Goal: Participate in discussion: Engage in conversation with other users on a specific topic

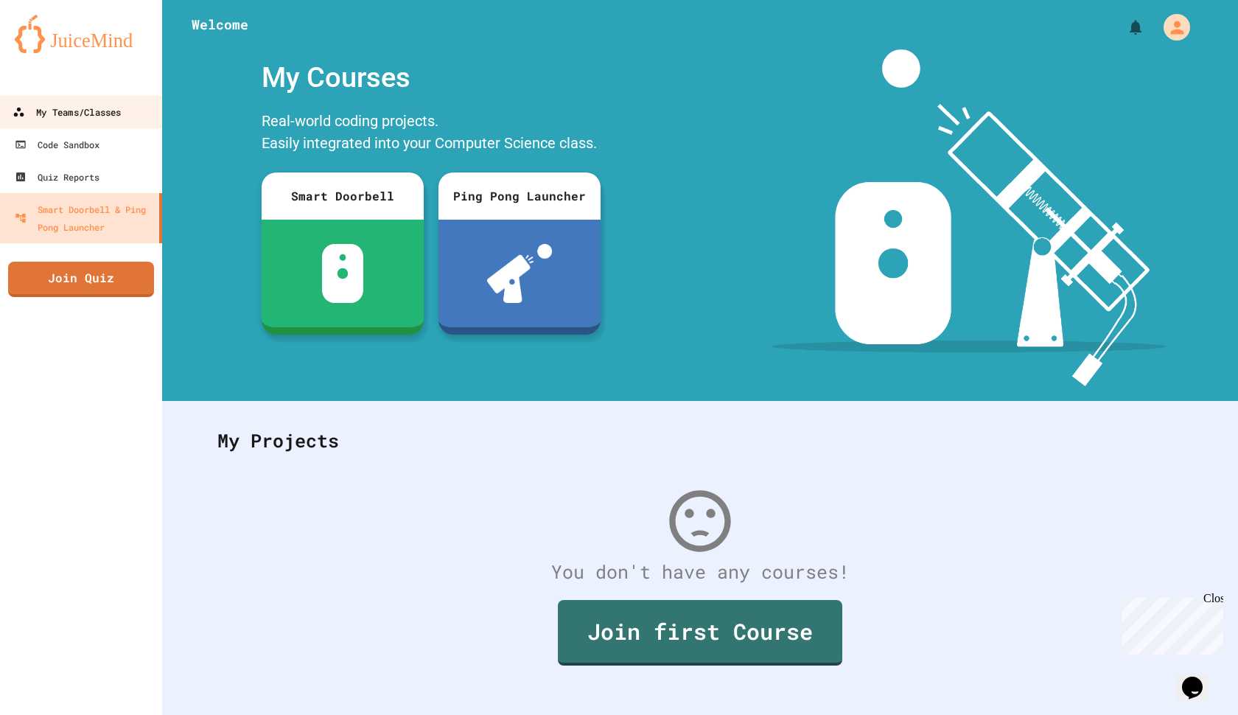
click at [52, 118] on div "My Teams/Classes" at bounding box center [67, 112] width 108 height 18
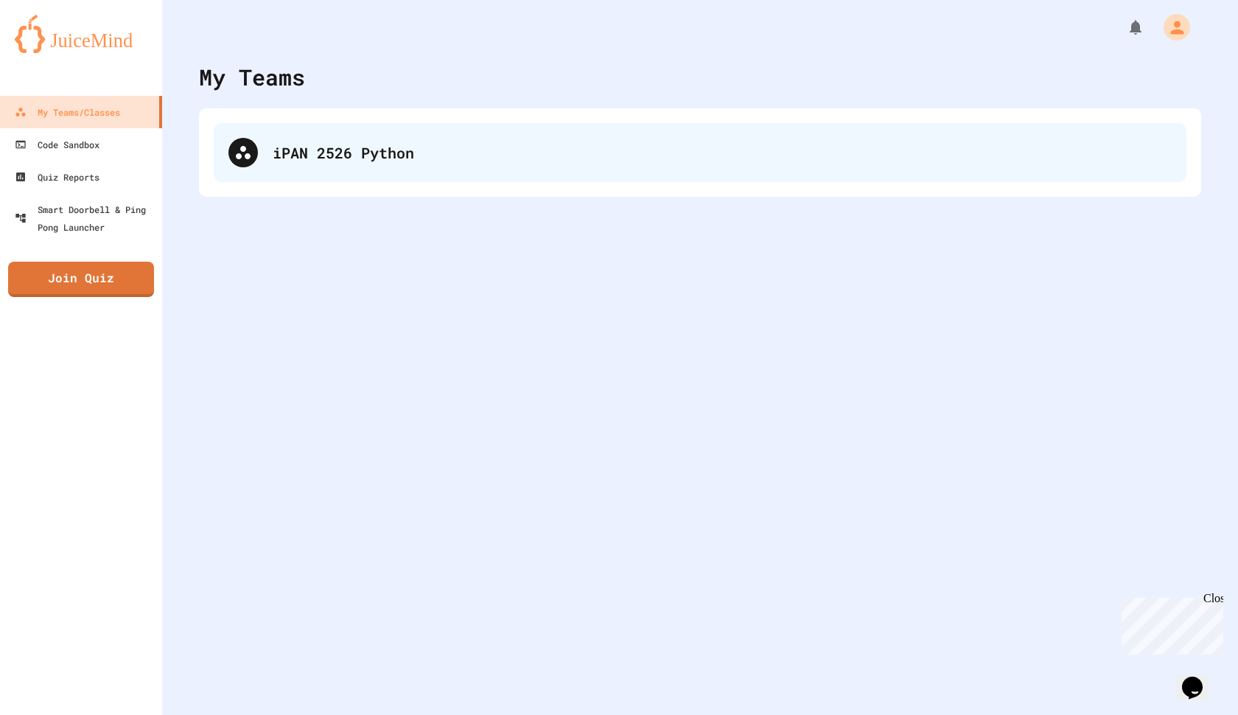
click at [469, 158] on div "iPAN 2526 Python" at bounding box center [722, 153] width 899 height 22
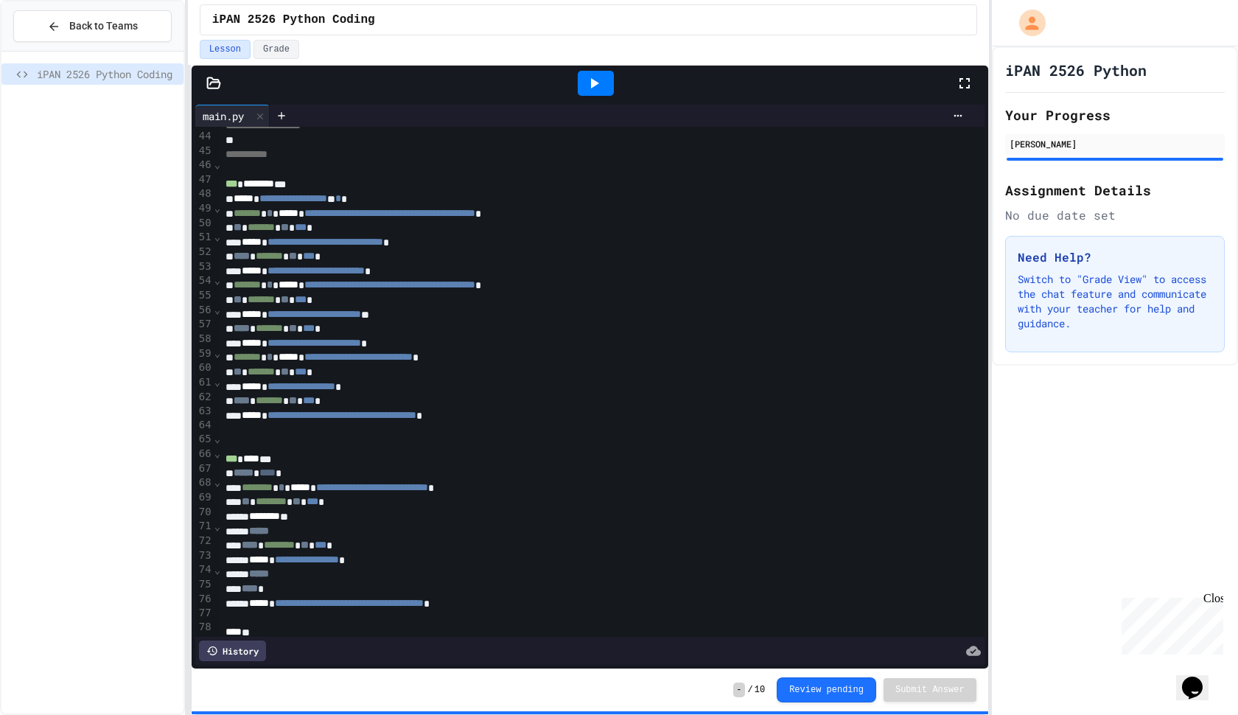
click at [603, 79] on div at bounding box center [596, 83] width 36 height 25
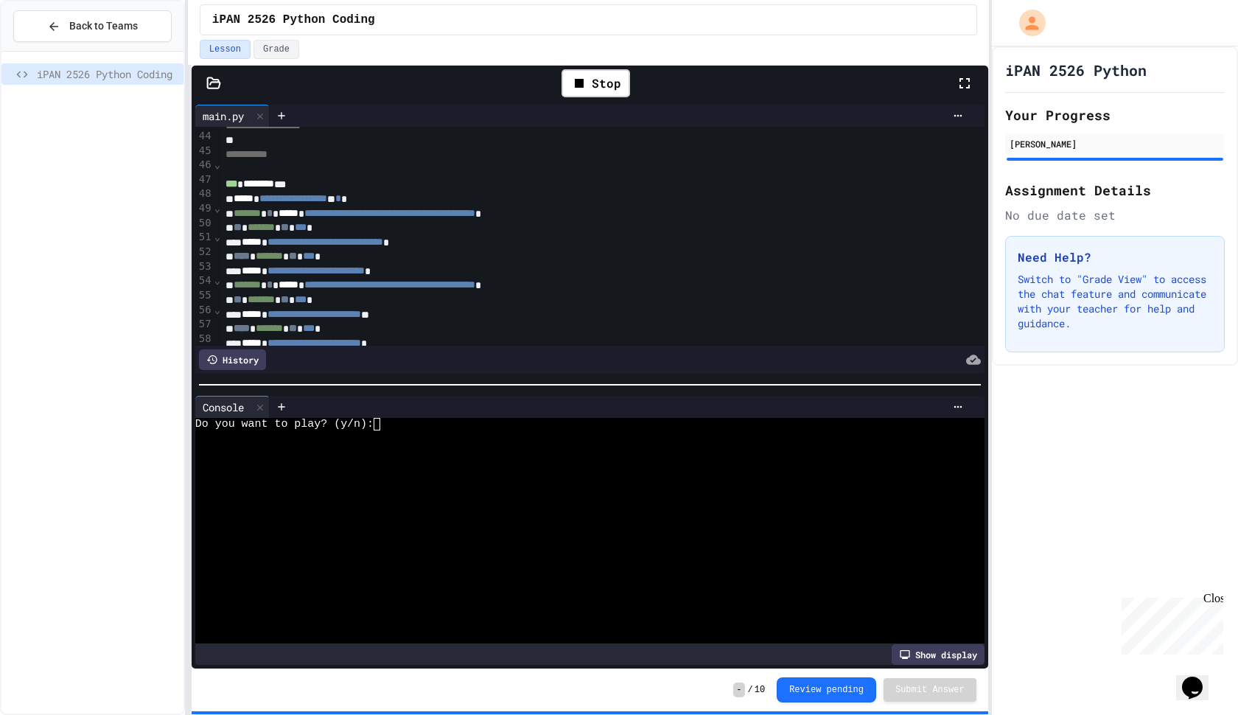
click at [405, 427] on div "Do you want to play? (y/n):" at bounding box center [583, 424] width 776 height 13
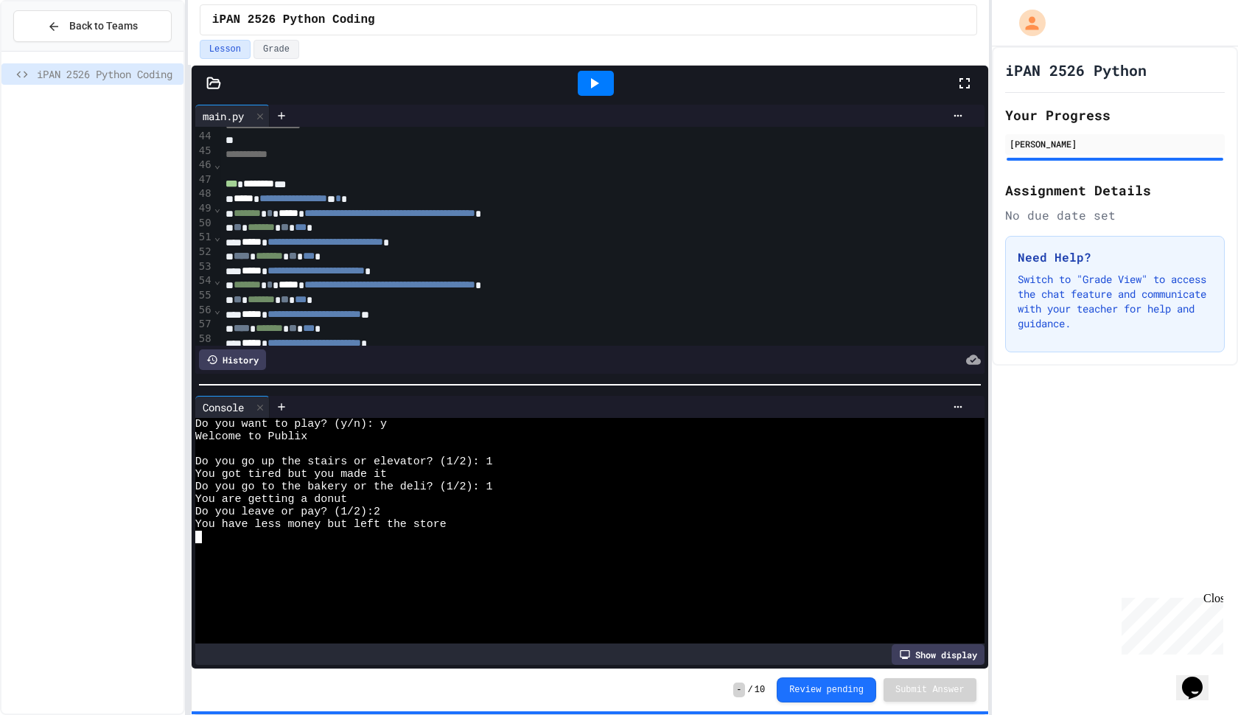
click at [307, 177] on div "*** ******** ***" at bounding box center [603, 184] width 764 height 15
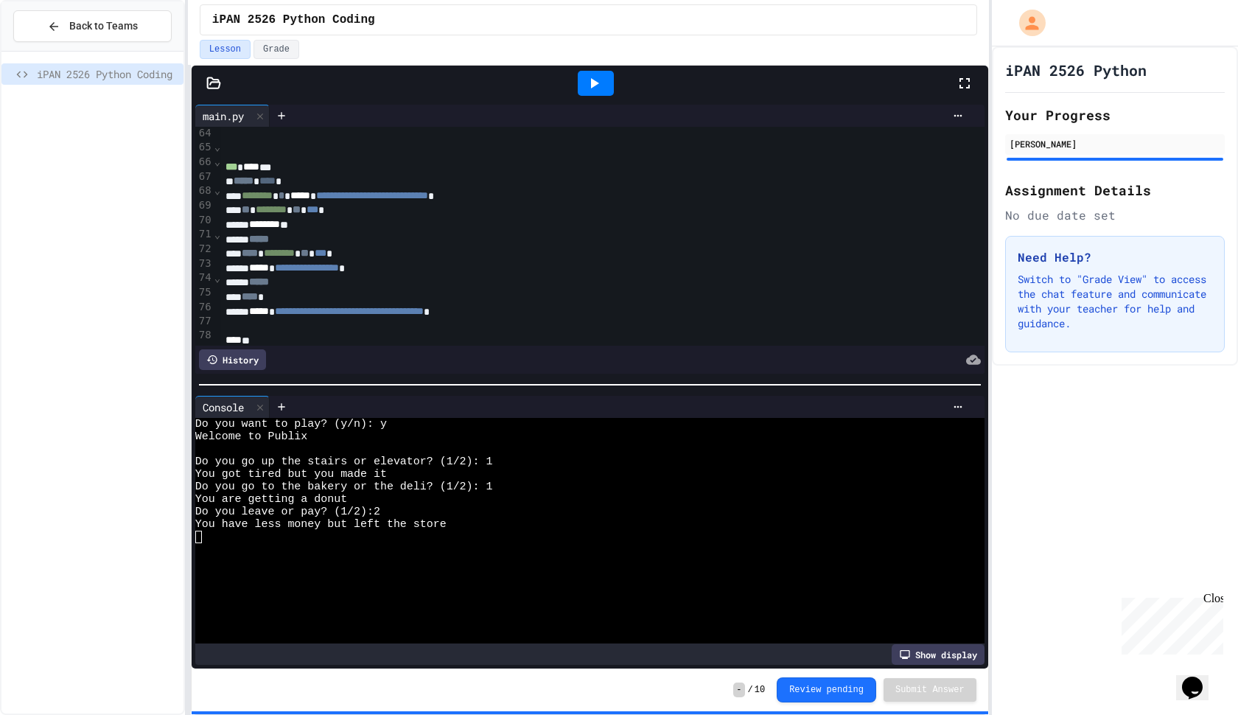
scroll to position [910, 0]
click at [955, 660] on div "Show display" at bounding box center [938, 654] width 93 height 21
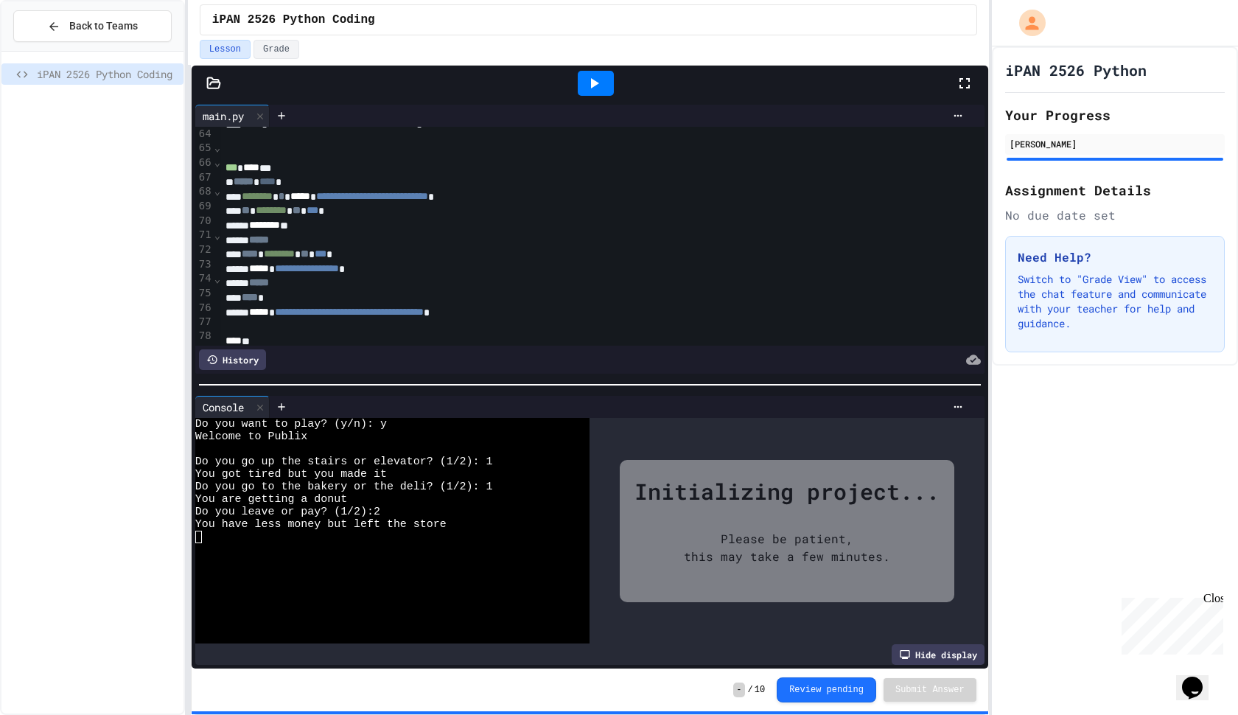
click at [955, 659] on div "Hide display" at bounding box center [938, 654] width 93 height 21
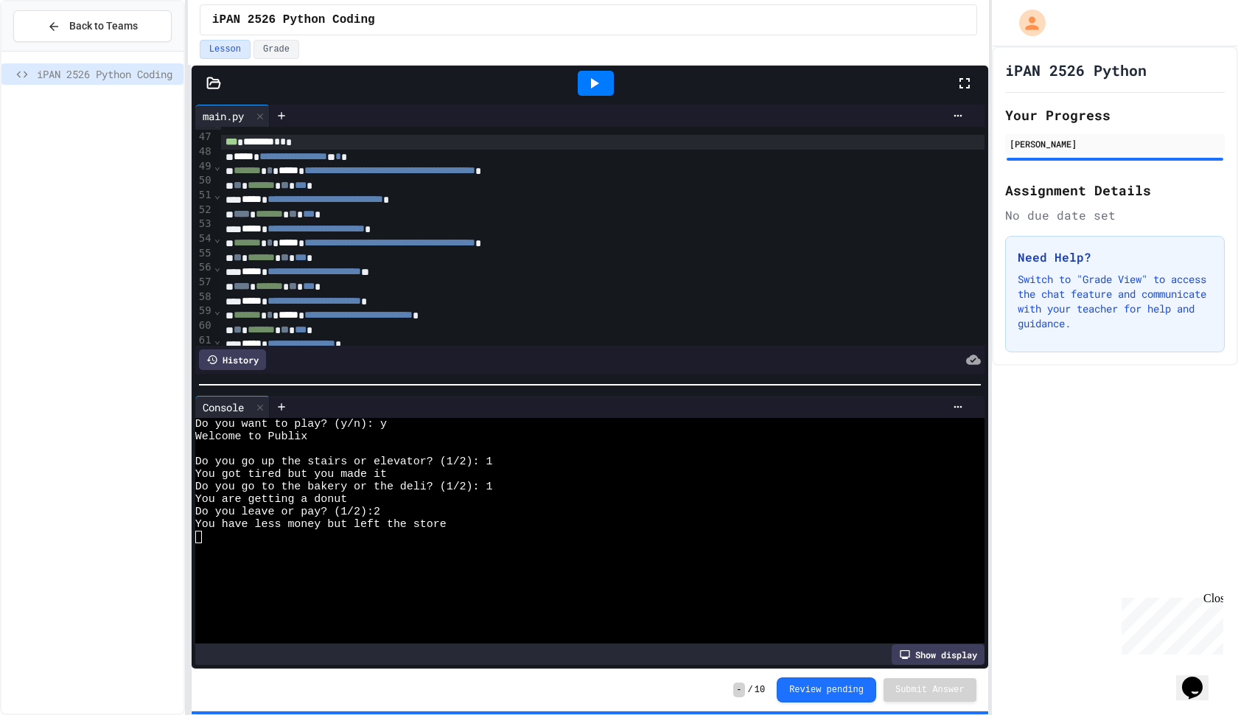
scroll to position [688, 0]
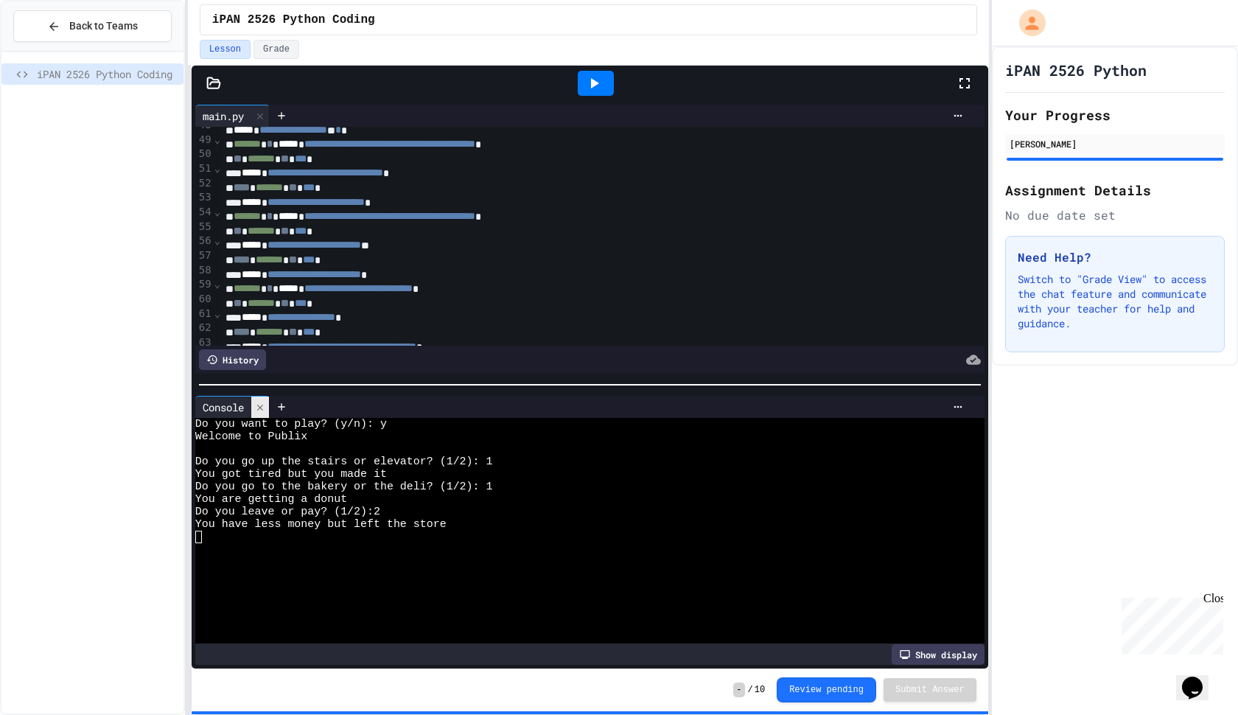
click at [264, 408] on icon at bounding box center [260, 407] width 10 height 10
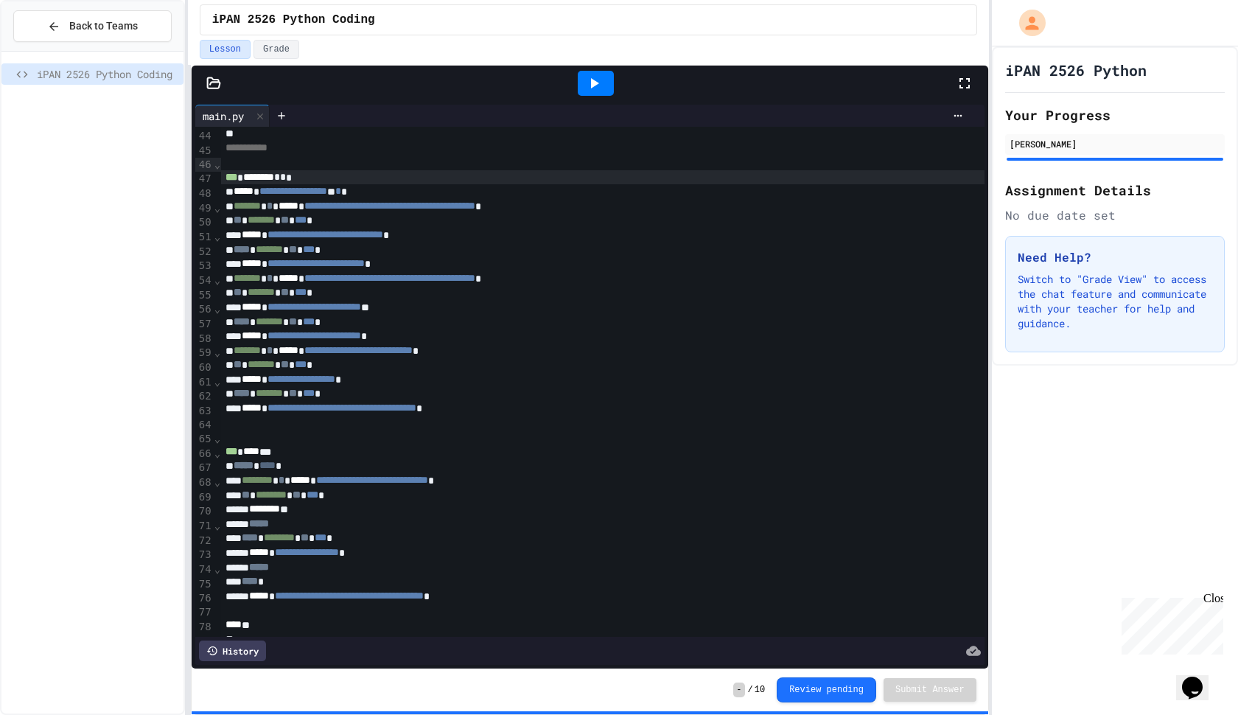
scroll to position [0, 0]
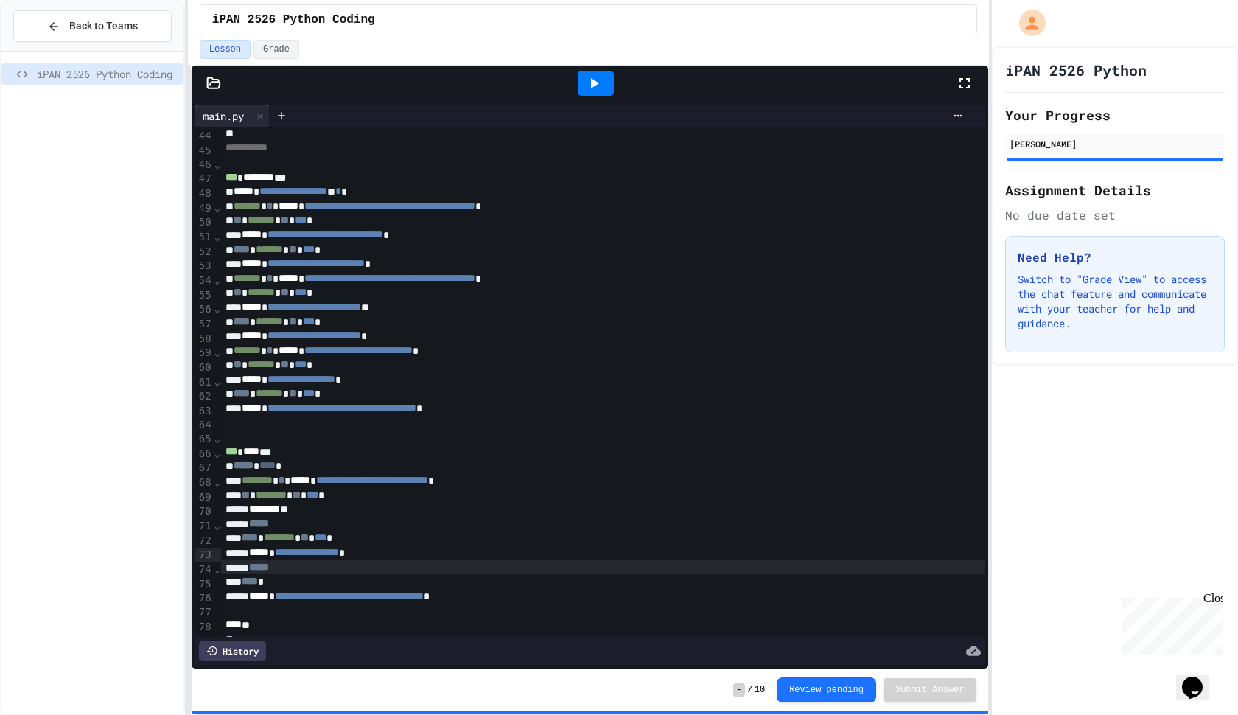
click at [393, 560] on div "*****" at bounding box center [603, 567] width 764 height 15
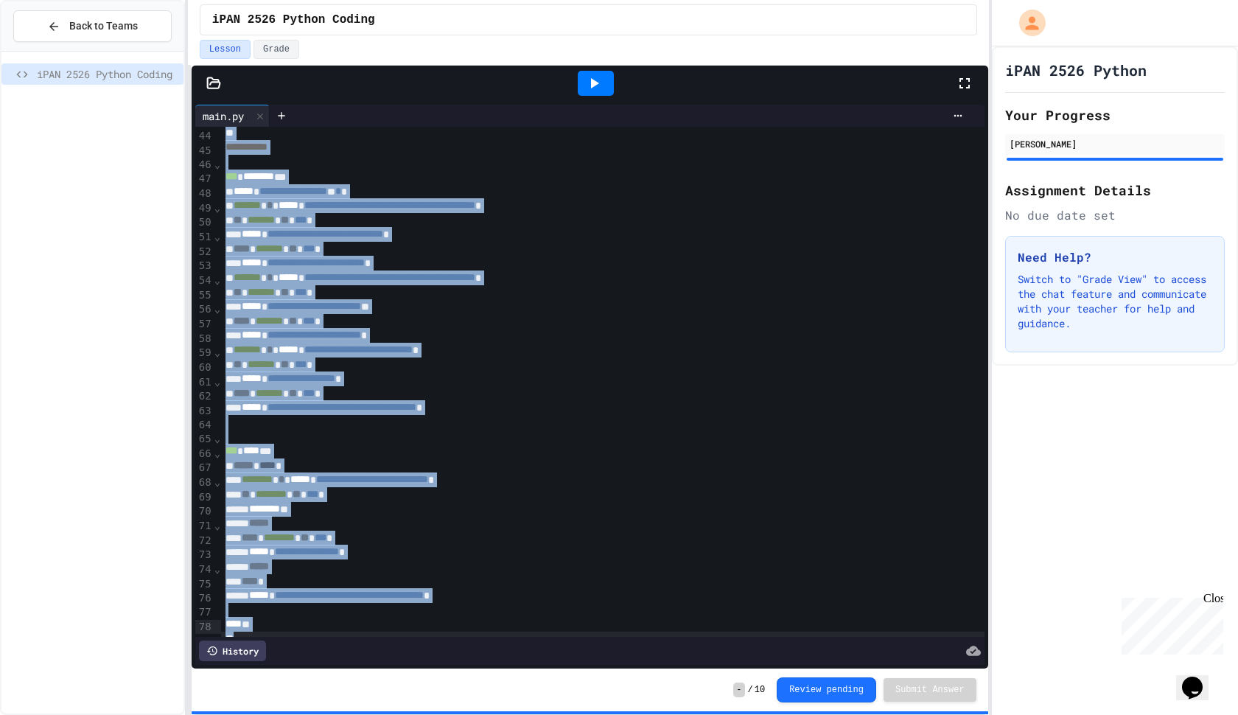
scroll to position [619, 0]
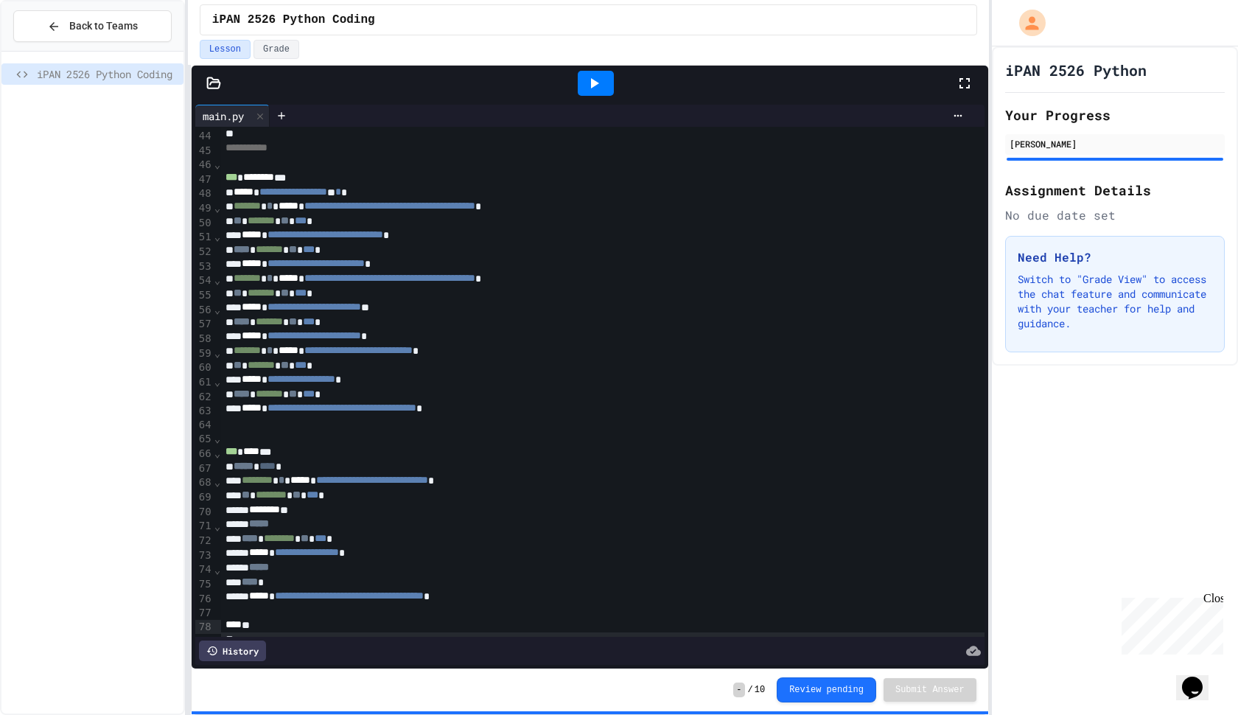
click at [585, 74] on icon at bounding box center [594, 83] width 18 height 18
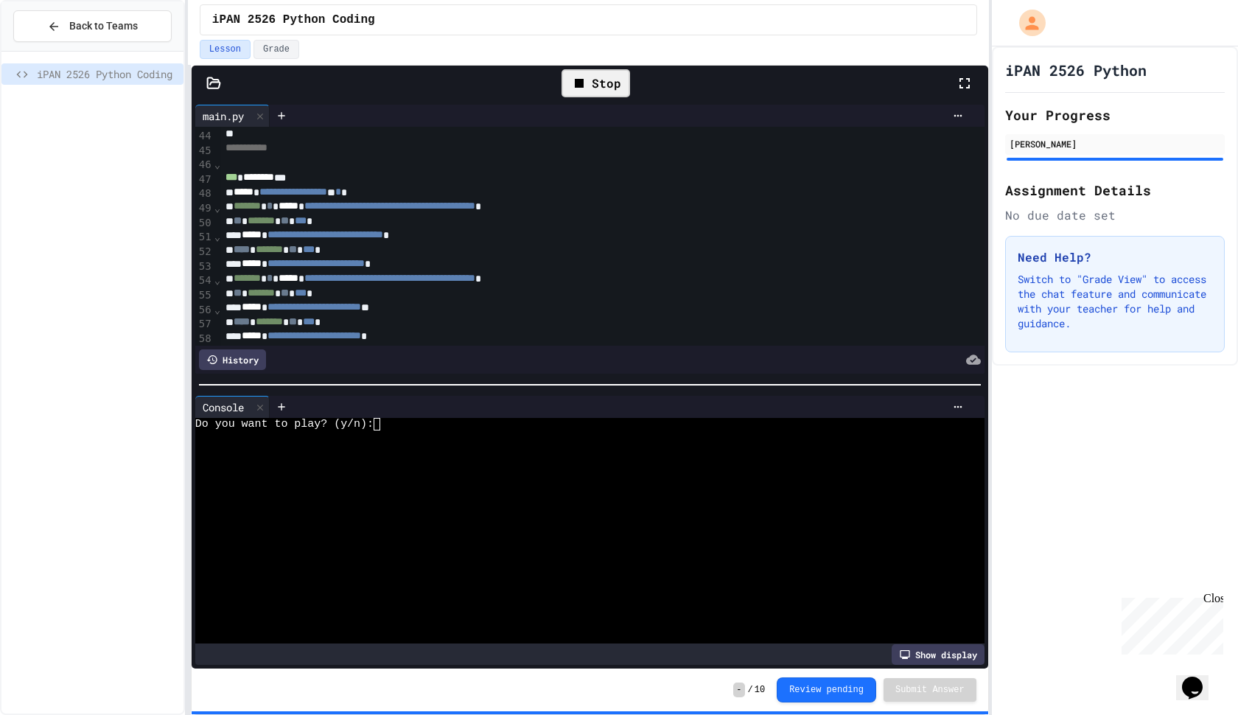
click at [436, 428] on div "Do you want to play? (y/n):" at bounding box center [583, 424] width 776 height 13
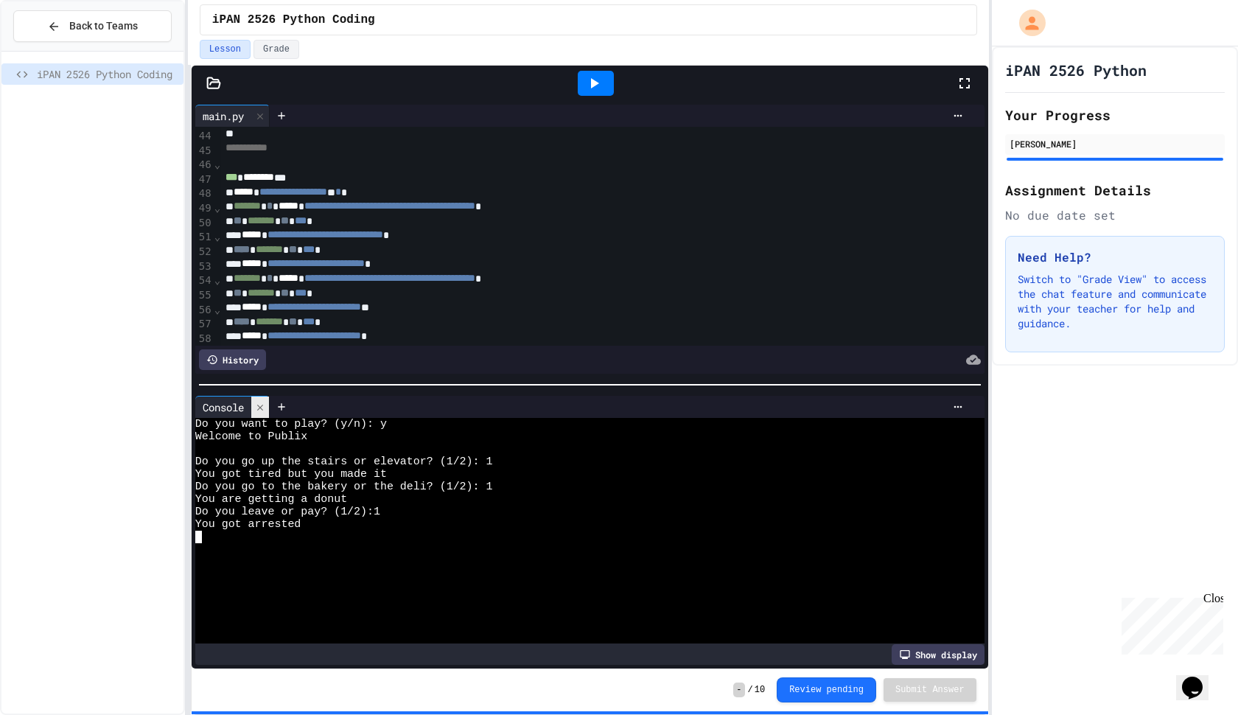
click at [263, 410] on icon at bounding box center [260, 407] width 6 height 6
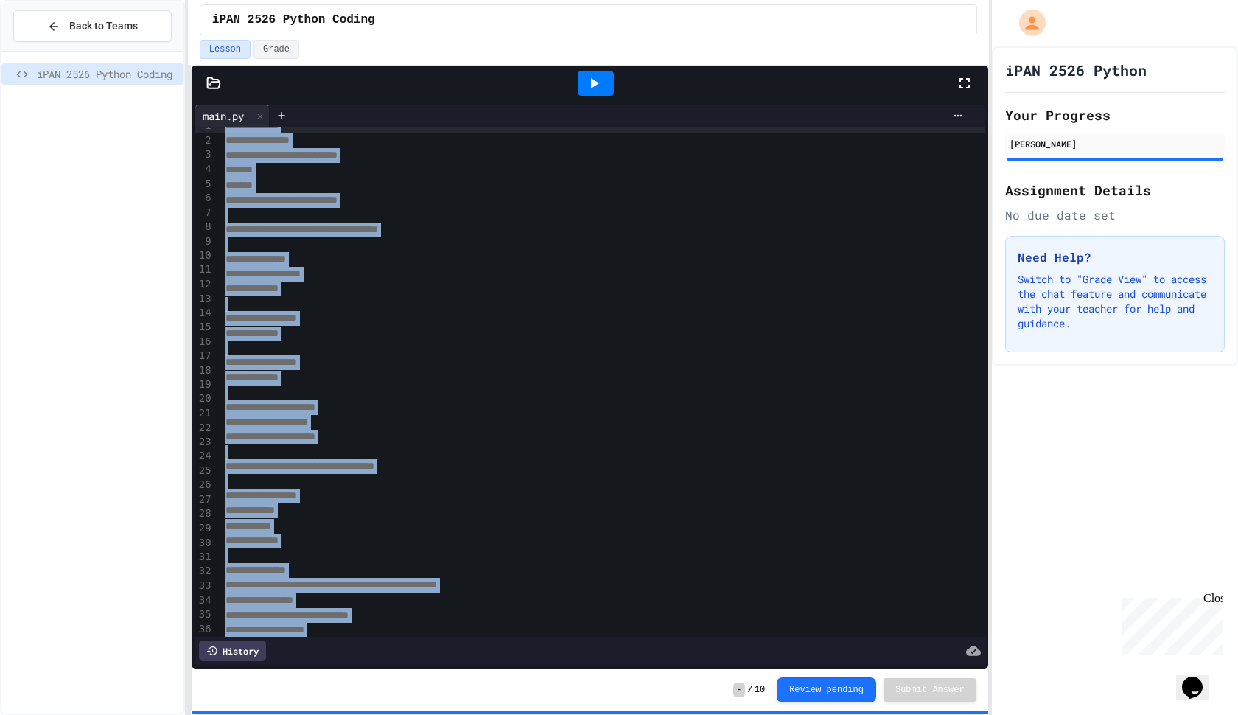
scroll to position [0, 0]
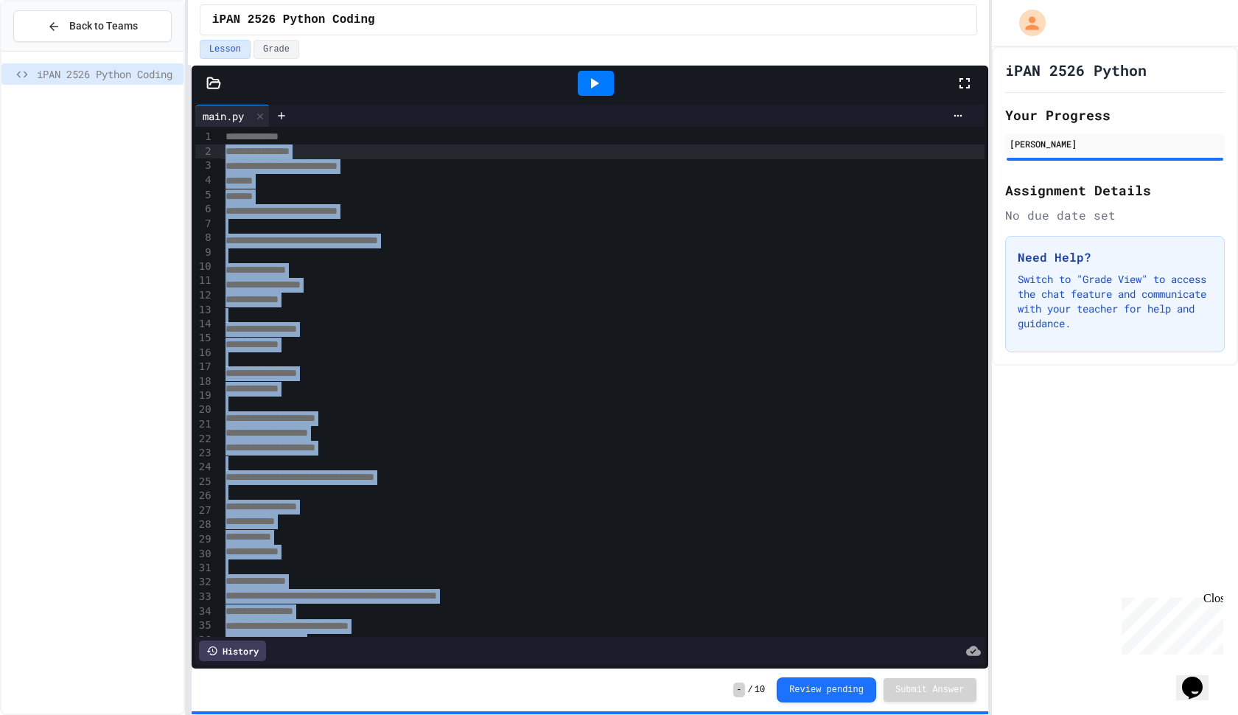
drag, startPoint x: 369, startPoint y: 438, endPoint x: 128, endPoint y: 155, distance: 371.3
click at [128, 155] on div "**********" at bounding box center [619, 357] width 1238 height 715
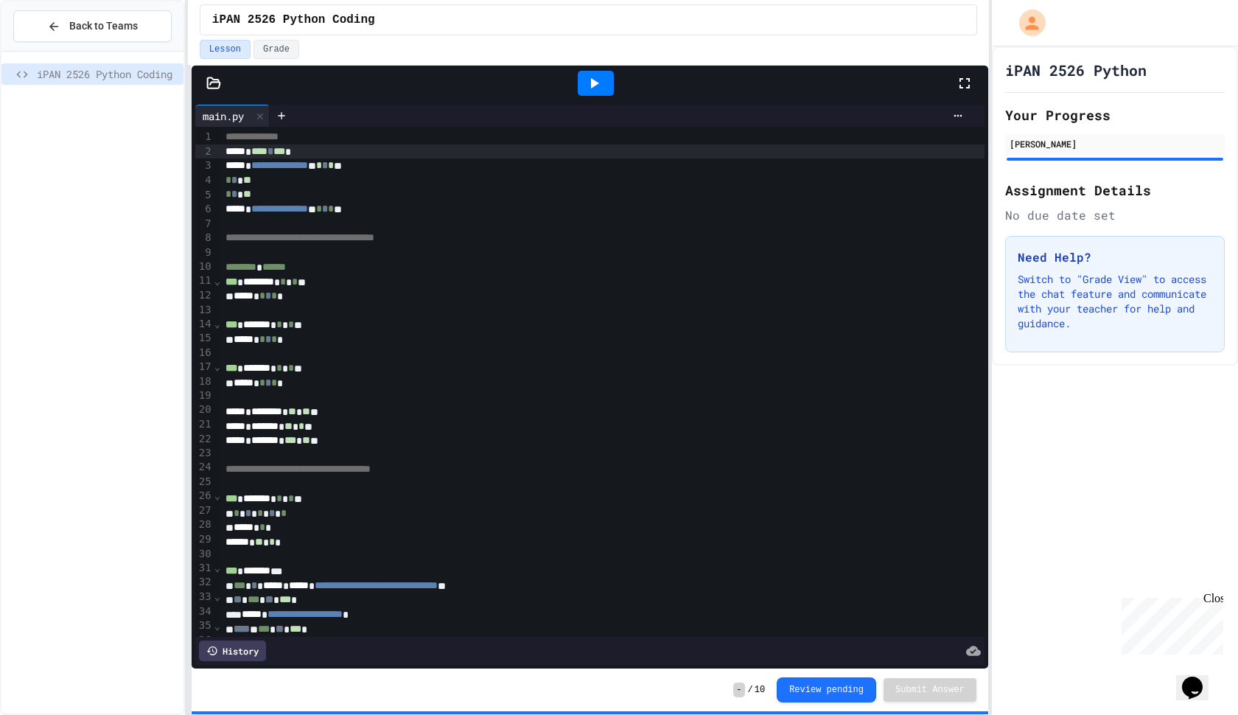
click at [597, 74] on div at bounding box center [596, 83] width 36 height 25
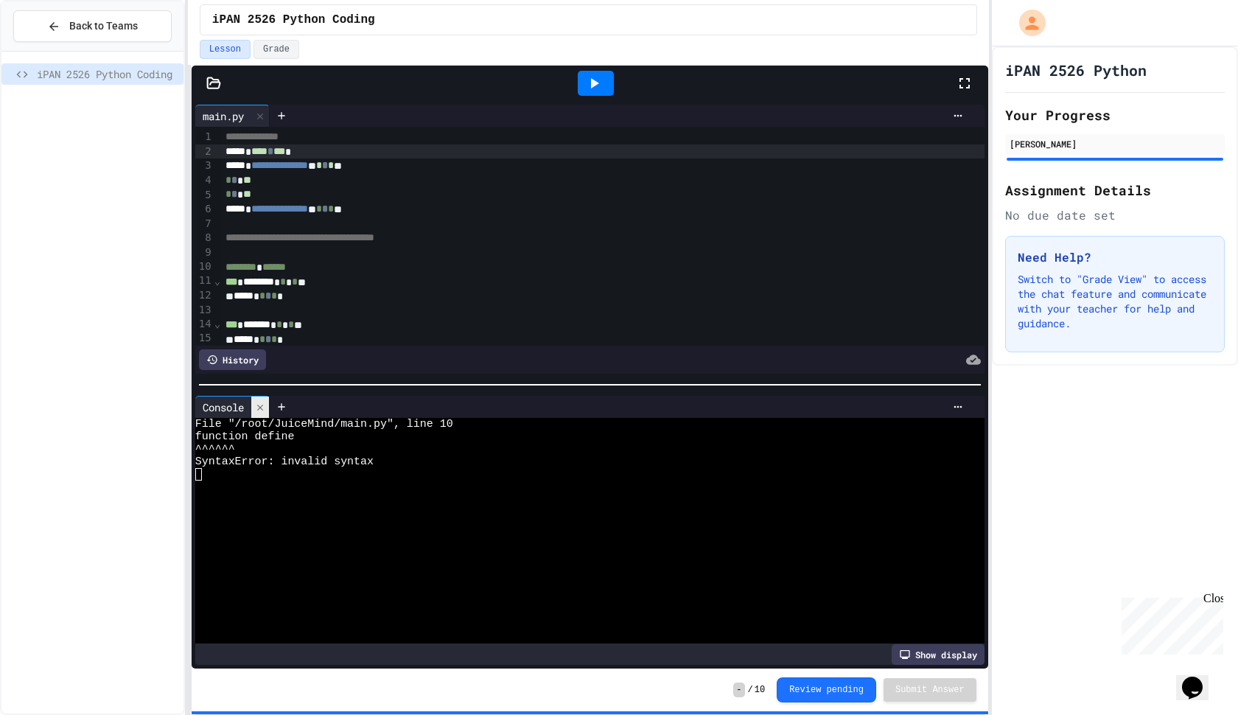
click at [257, 412] on icon at bounding box center [260, 407] width 10 height 10
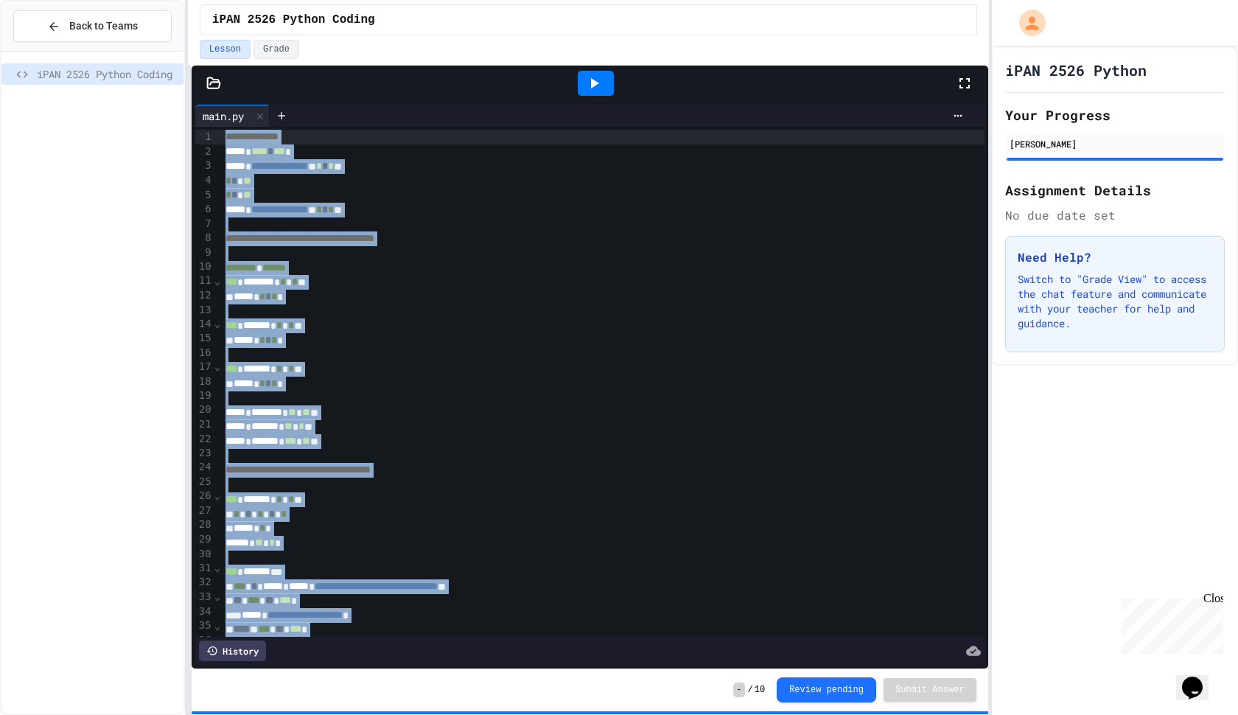
drag, startPoint x: 312, startPoint y: 304, endPoint x: 214, endPoint y: 24, distance: 296.7
click at [214, 24] on div "**********" at bounding box center [588, 357] width 801 height 715
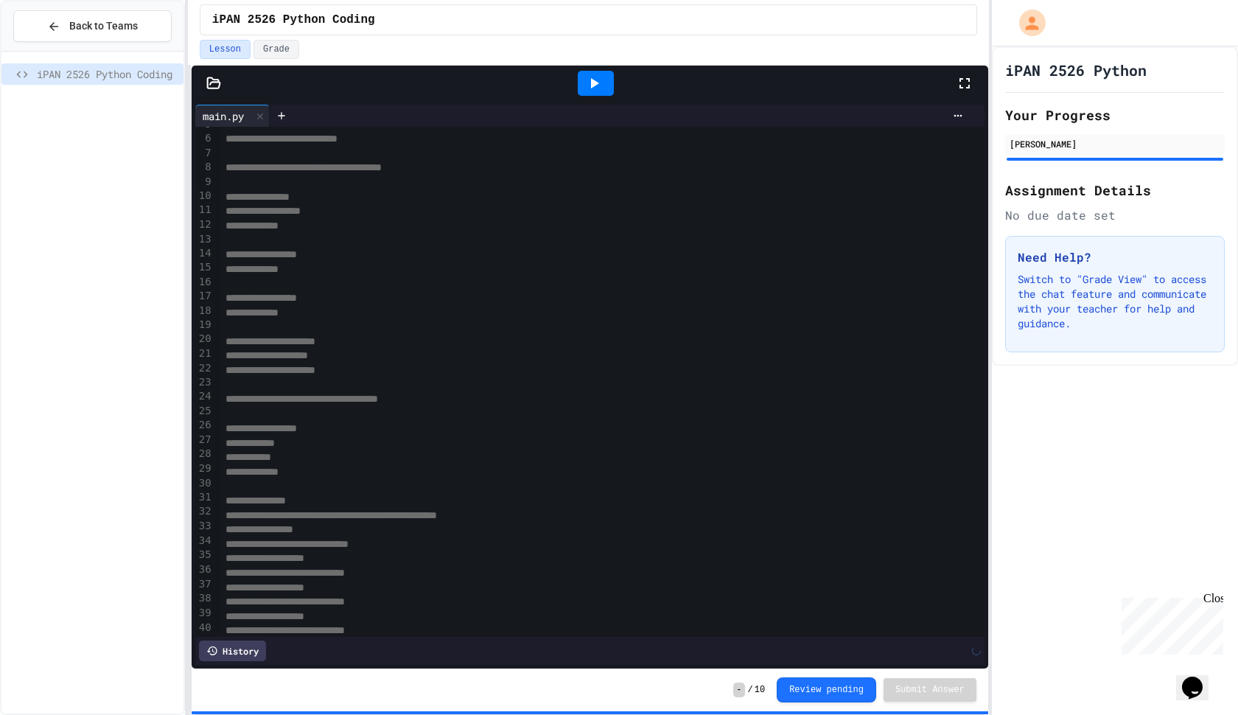
click at [598, 81] on icon at bounding box center [594, 83] width 18 height 18
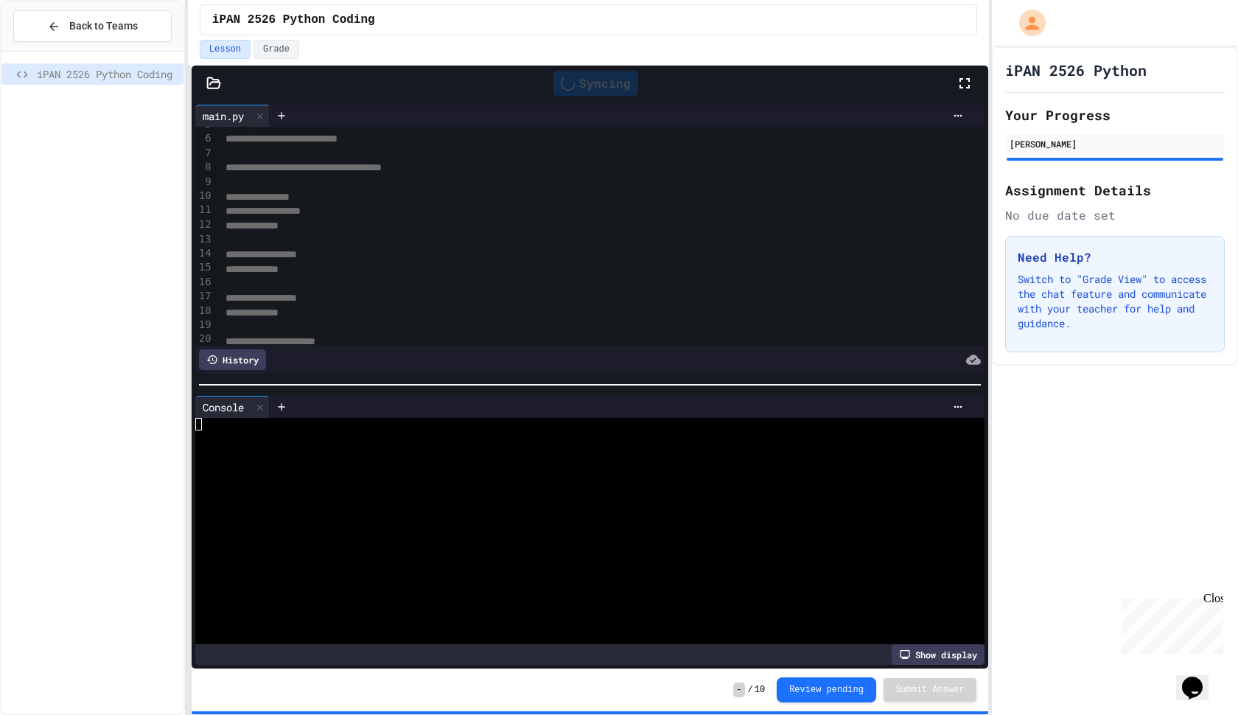
scroll to position [71, 0]
click at [389, 438] on div at bounding box center [583, 436] width 776 height 13
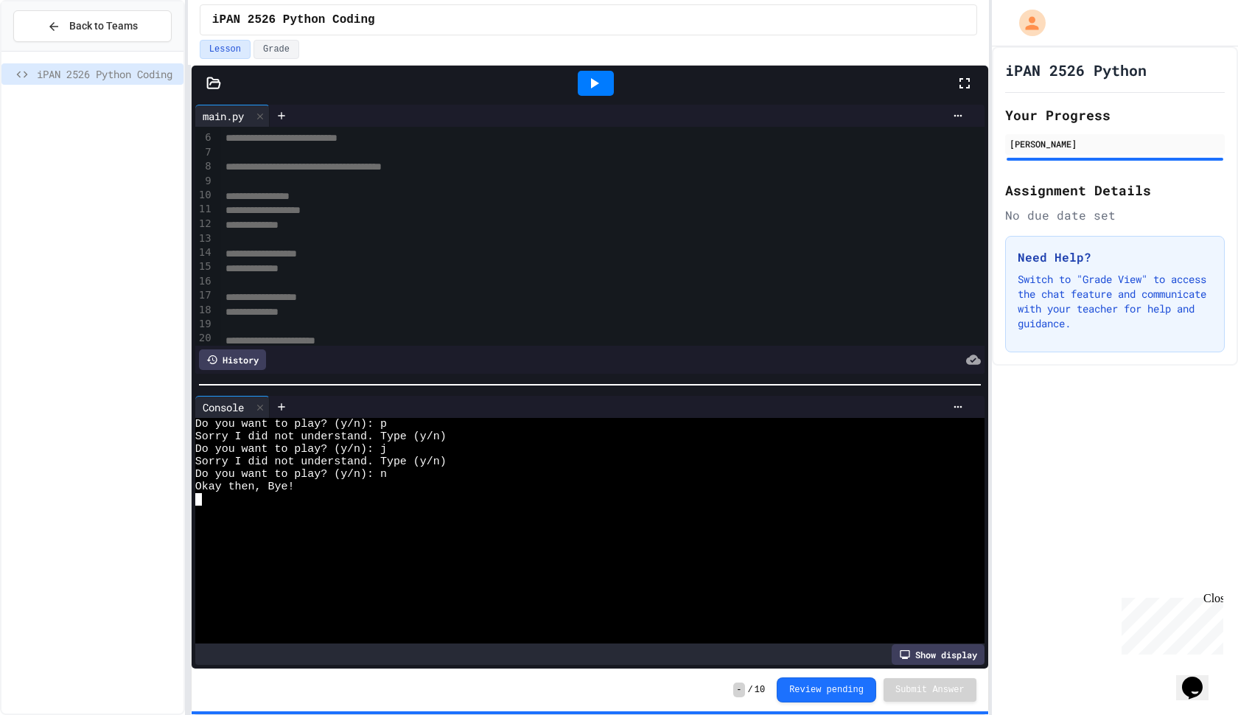
click at [590, 83] on icon at bounding box center [594, 83] width 18 height 18
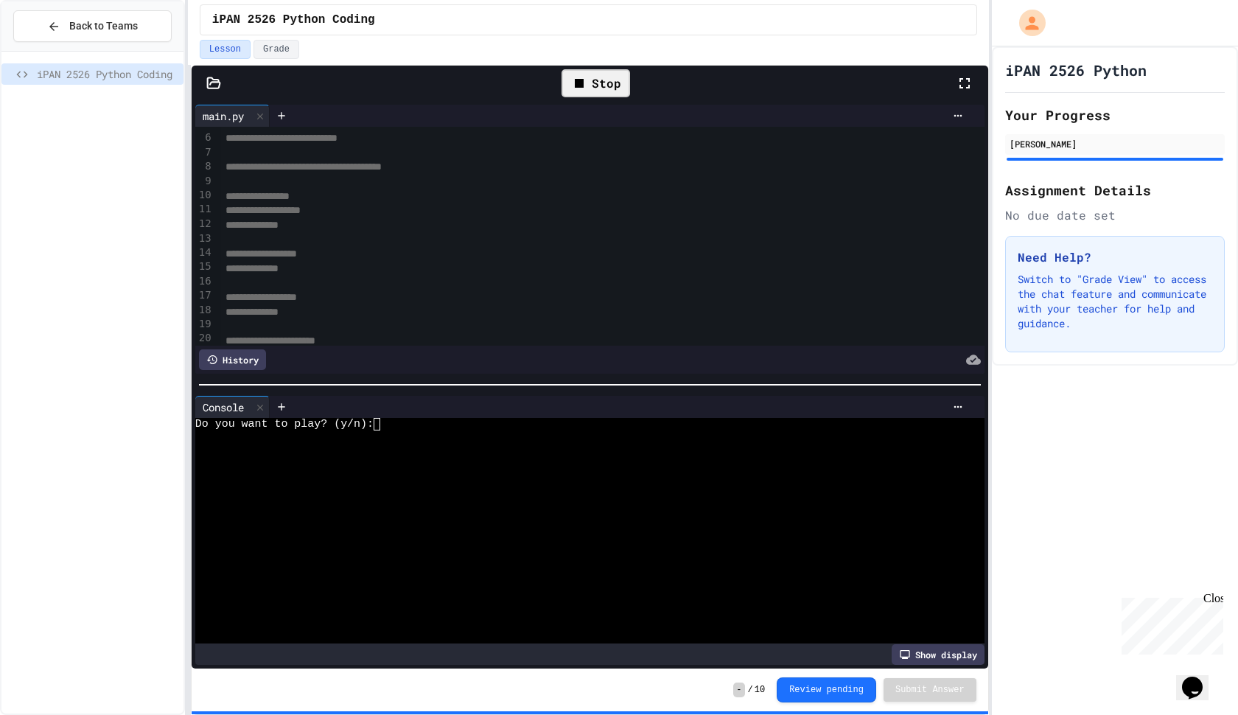
click at [392, 439] on div at bounding box center [583, 436] width 776 height 13
